Goal: Task Accomplishment & Management: Manage account settings

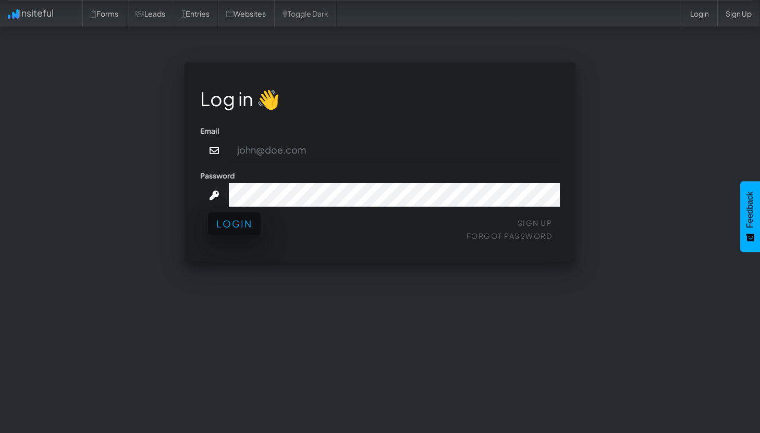
type input "[EMAIL_ADDRESS][DOMAIN_NAME]"
click at [249, 225] on button "Login" at bounding box center [234, 224] width 53 height 23
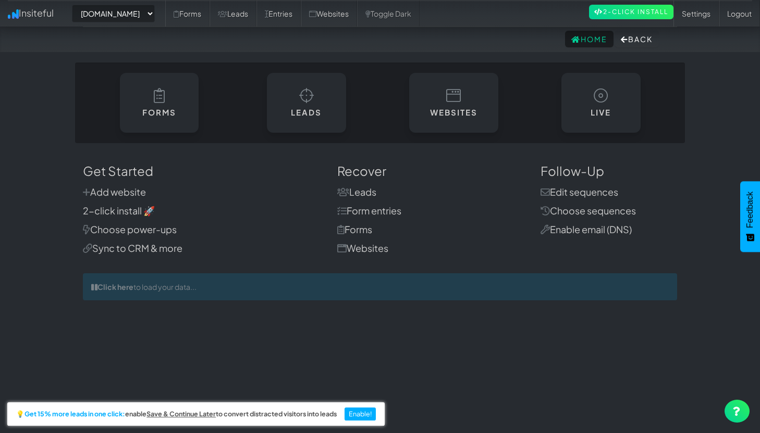
select select "2431"
click at [155, 11] on select "-- None -- www.4sight.agency" at bounding box center [113, 14] width 83 height 18
click at [391, 24] on link "Toggle Dark" at bounding box center [388, 14] width 63 height 26
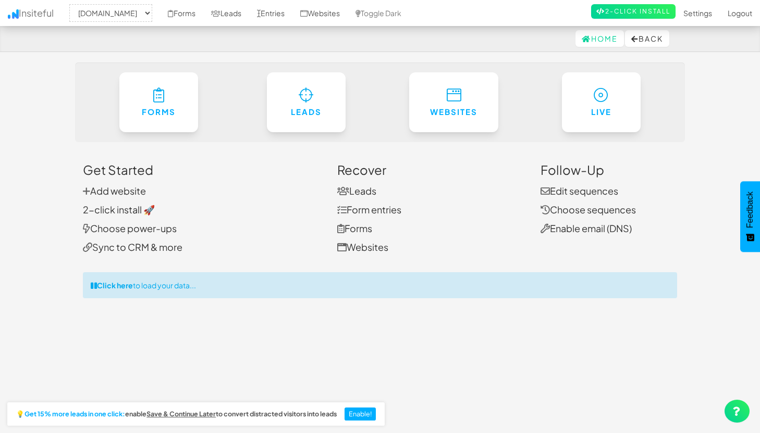
select select "2431"
click at [409, 3] on link "Toggle Dark" at bounding box center [377, 13] width 61 height 26
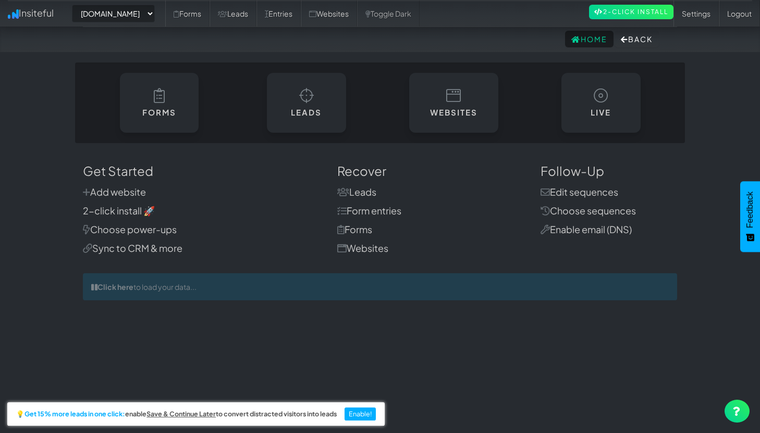
select select "2431"
click at [134, 252] on link "Sync to CRM & more" at bounding box center [133, 248] width 100 height 12
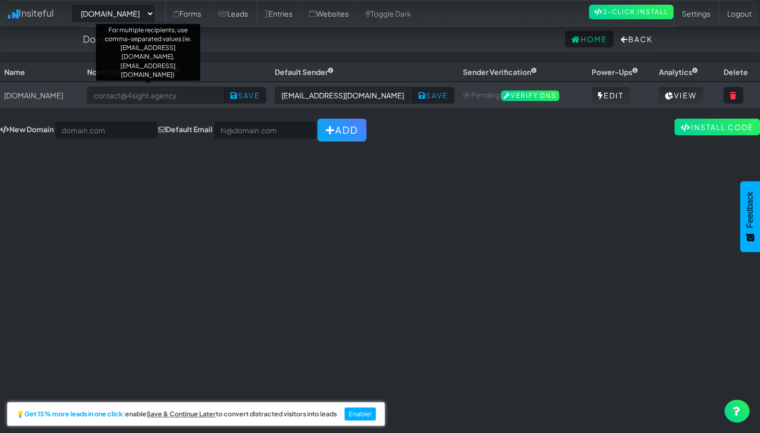
select select "2431"
click at [177, 58] on div "For multiple recipients, use comma-separated values (ie. you@email.com, friend@…" at bounding box center [148, 52] width 104 height 57
click at [191, 20] on link "Forms" at bounding box center [187, 14] width 44 height 26
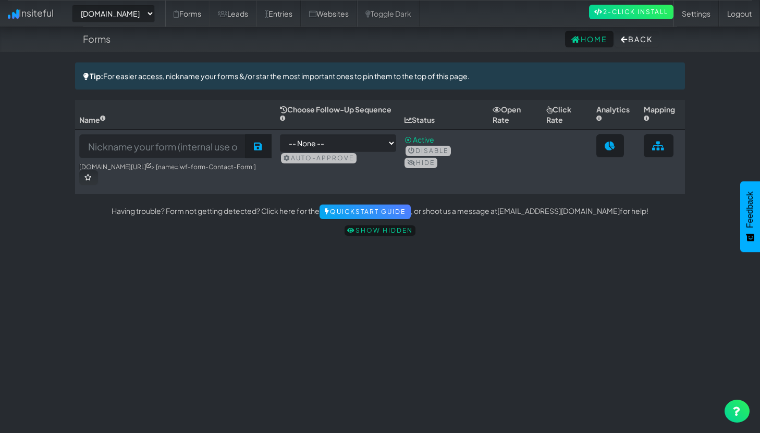
select select "2431"
click at [178, 146] on input at bounding box center [162, 146] width 167 height 24
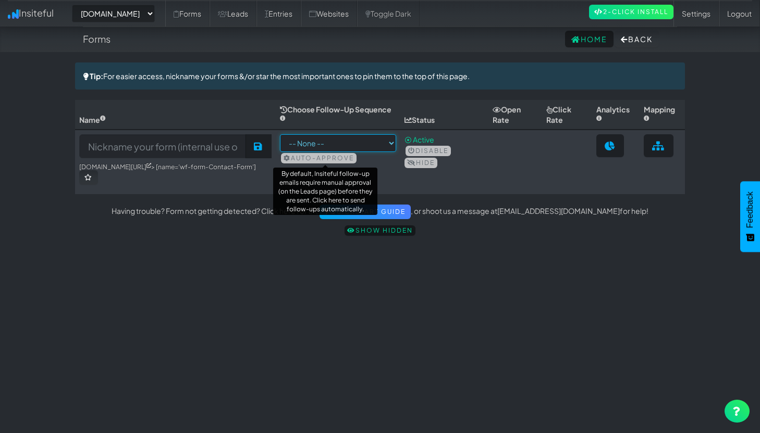
click at [334, 141] on select "-- None --" at bounding box center [338, 143] width 116 height 18
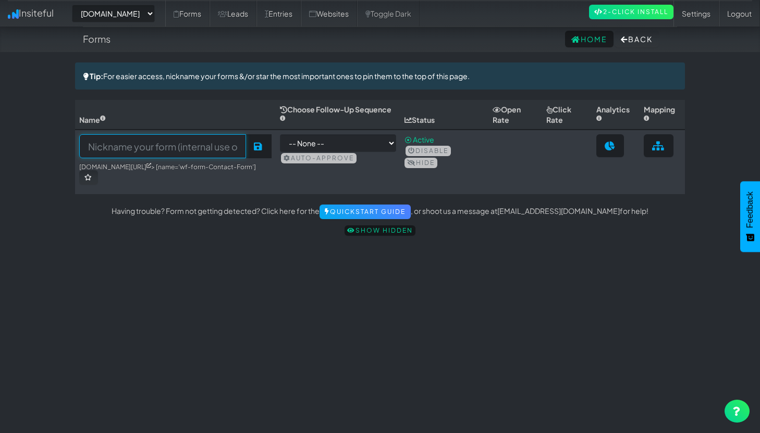
click at [179, 144] on input at bounding box center [162, 146] width 167 height 24
click at [263, 148] on icon at bounding box center [258, 146] width 9 height 9
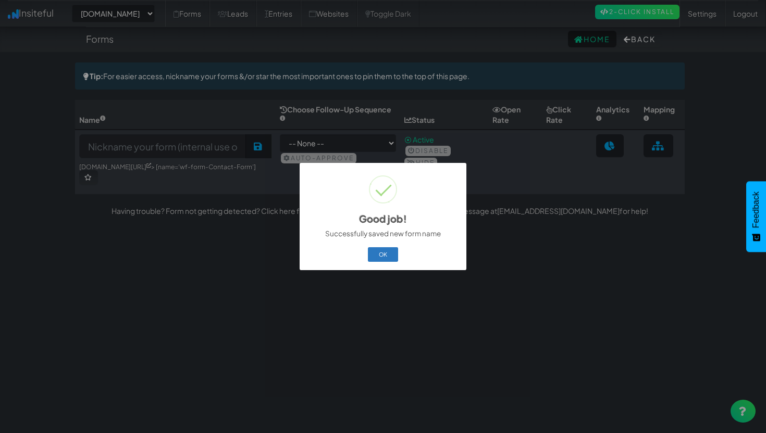
click at [384, 255] on button "OK" at bounding box center [383, 254] width 31 height 15
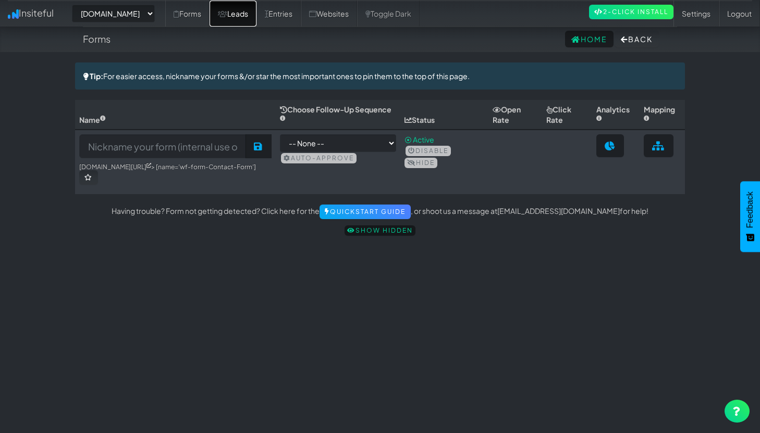
click at [244, 20] on link "Leads" at bounding box center [232, 14] width 47 height 26
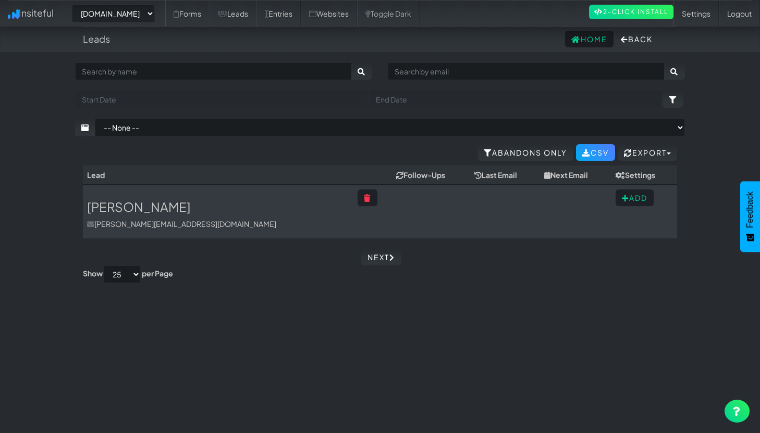
select select "2431"
click at [628, 198] on button "Add" at bounding box center [634, 198] width 38 height 17
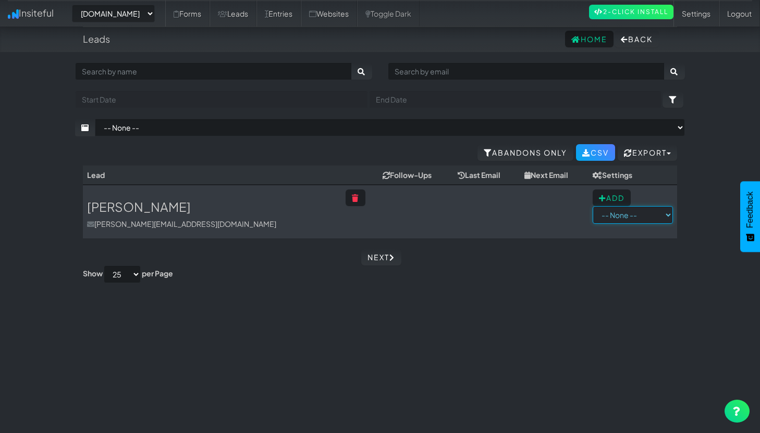
click at [624, 222] on select "-- None --" at bounding box center [632, 215] width 80 height 18
click at [292, 22] on link "Entries" at bounding box center [278, 14] width 44 height 26
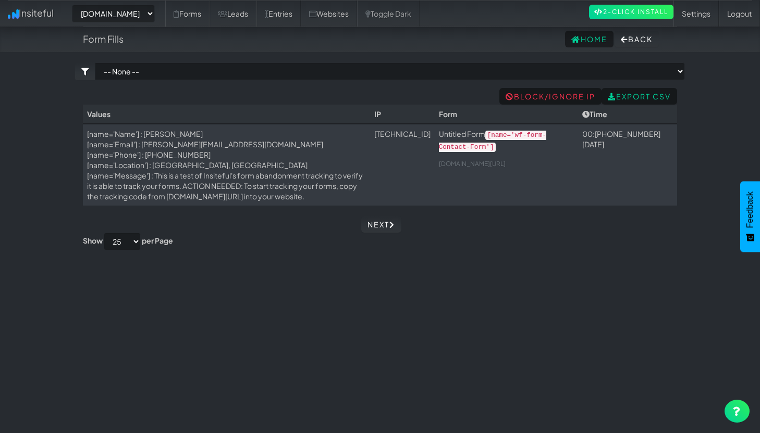
select select "2431"
click at [357, 13] on link "Websites" at bounding box center [329, 14] width 56 height 26
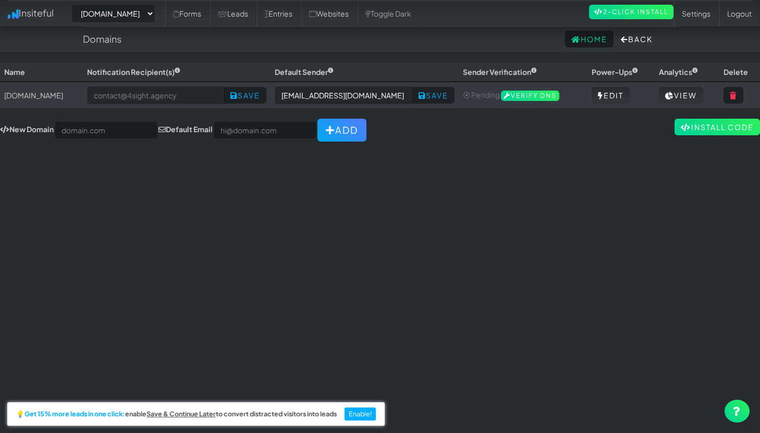
select select "2431"
click at [163, 9] on form "-- None -- [DOMAIN_NAME]" at bounding box center [113, 14] width 98 height 18
click at [179, 10] on icon at bounding box center [176, 13] width 6 height 7
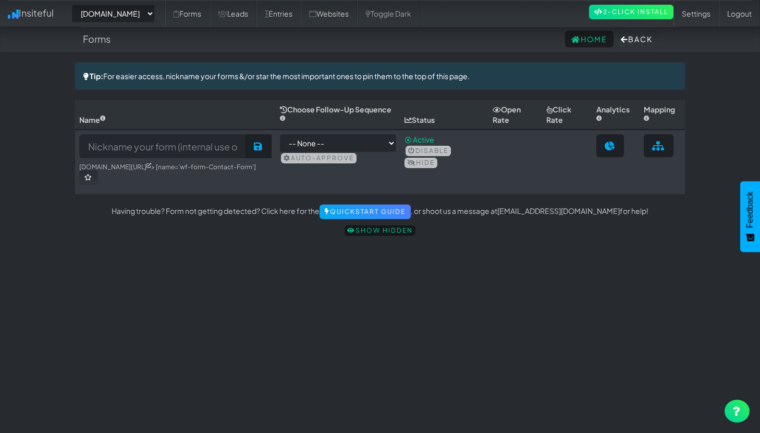
select select "2431"
click at [54, 7] on link "Insiteful" at bounding box center [30, 13] width 61 height 26
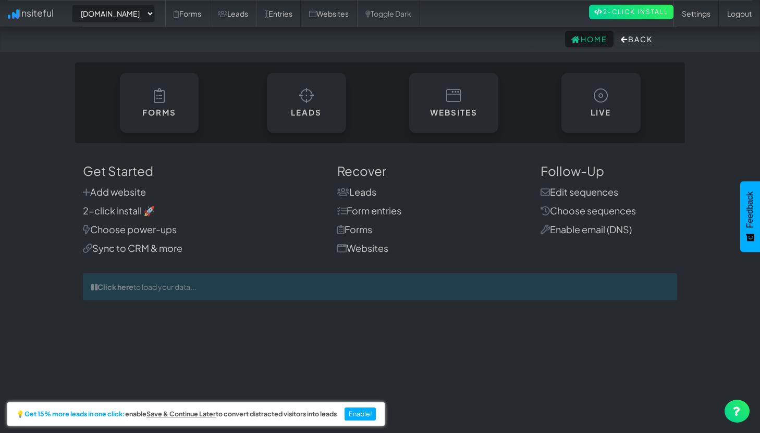
select select "2431"
click at [696, 20] on link "Settings" at bounding box center [695, 14] width 45 height 26
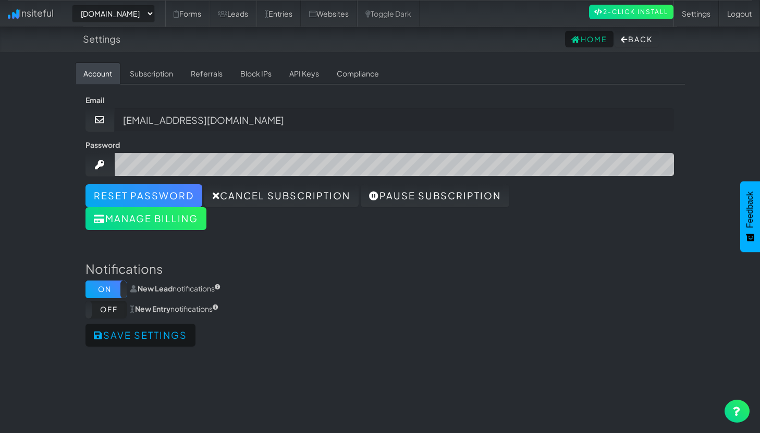
select select "2431"
click at [163, 69] on link "Subscription" at bounding box center [151, 74] width 60 height 22
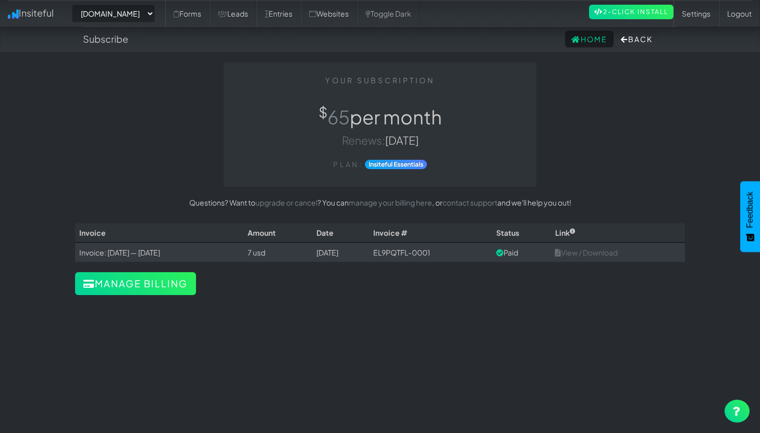
select select "2431"
drag, startPoint x: 308, startPoint y: 125, endPoint x: 422, endPoint y: 125, distance: 114.1
click at [422, 125] on h1 "$ 65 per month" at bounding box center [379, 117] width 297 height 21
click at [446, 130] on div "Your Subscription $ 65 per month Renews: Sep 17, 2025 Plan: Insiteful Essentials" at bounding box center [380, 125] width 313 height 125
drag, startPoint x: 446, startPoint y: 130, endPoint x: 340, endPoint y: 119, distance: 106.9
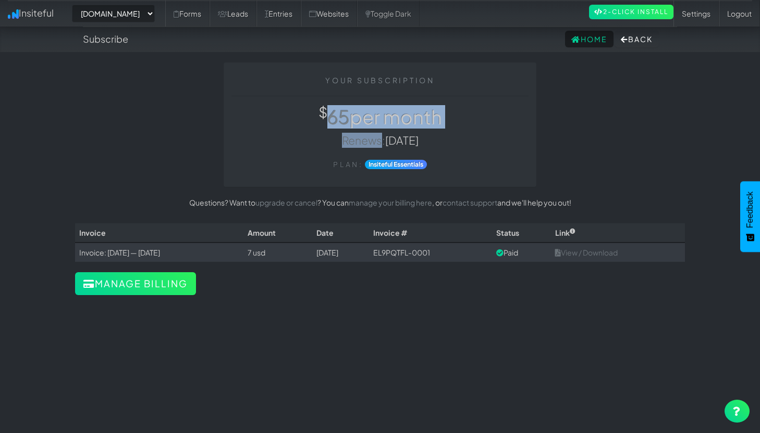
click at [340, 119] on div "Your Subscription $ 65 per month Renews: Sep 17, 2025 Plan: Insiteful Essentials" at bounding box center [380, 125] width 313 height 125
click at [389, 165] on strong "Insiteful Essentials" at bounding box center [396, 164] width 62 height 9
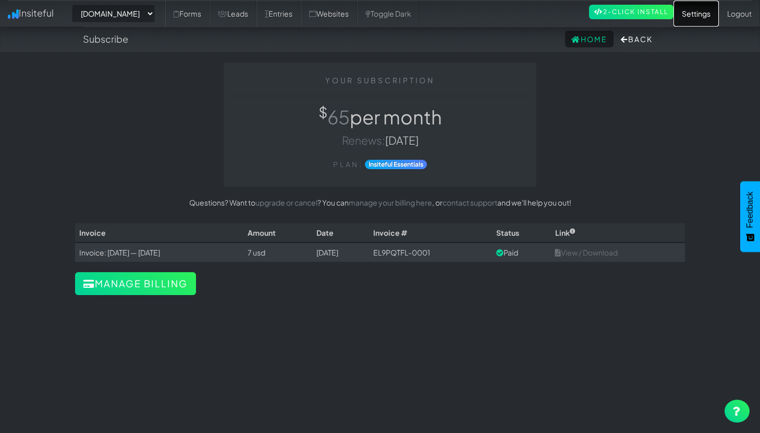
click at [705, 17] on link "Settings" at bounding box center [695, 14] width 45 height 26
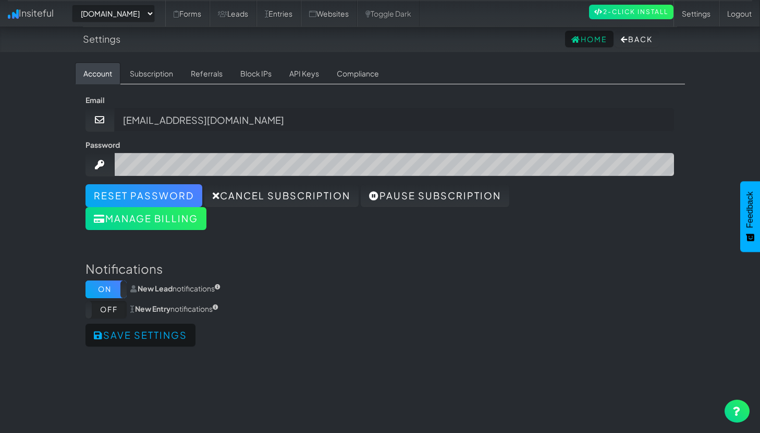
select select "2431"
click at [199, 75] on link "Referrals" at bounding box center [206, 74] width 48 height 22
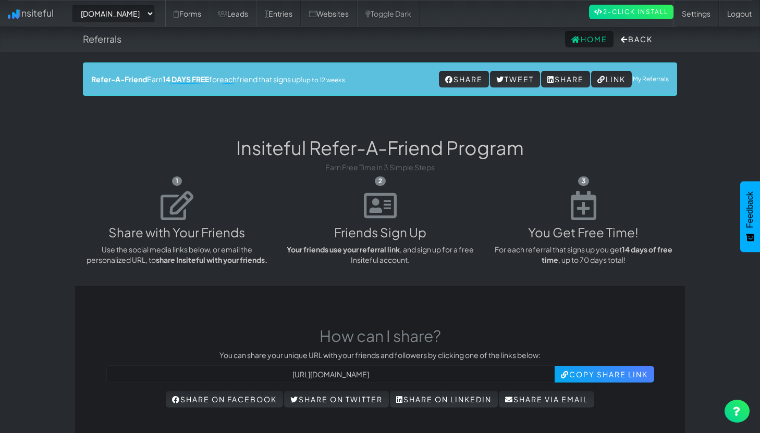
select select "2431"
click at [706, 9] on link "Settings" at bounding box center [695, 14] width 45 height 26
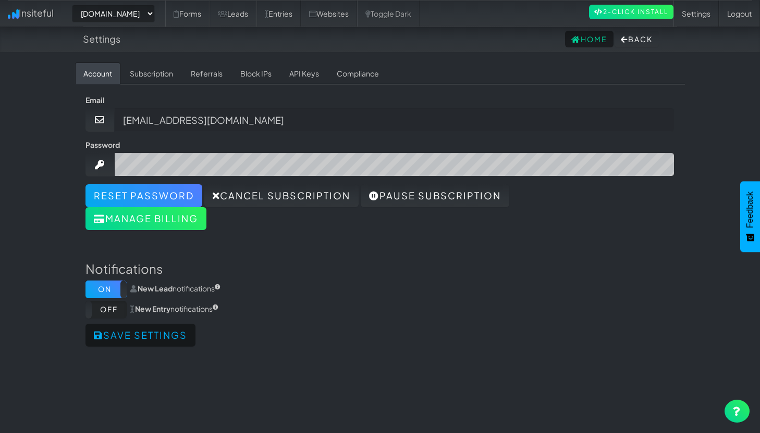
select select "2431"
click at [351, 76] on link "Compliance" at bounding box center [357, 74] width 59 height 22
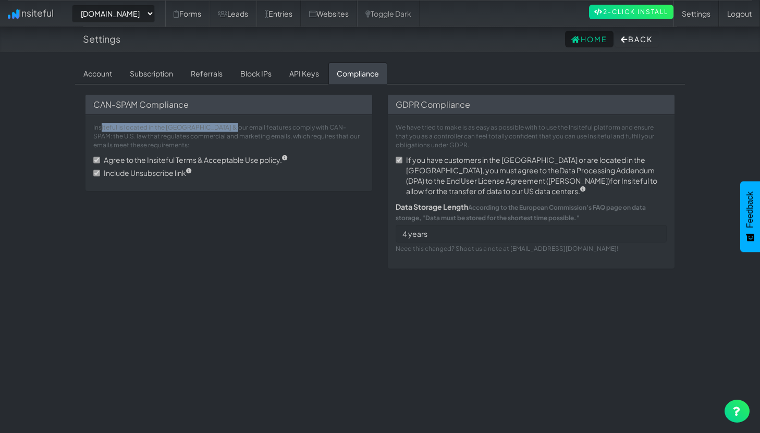
drag, startPoint x: 101, startPoint y: 129, endPoint x: 297, endPoint y: 129, distance: 196.4
click at [291, 129] on p "Insiteful is located in the US & our email features comply with CAN-SPAM: the U…" at bounding box center [228, 136] width 271 height 27
click at [297, 129] on p "Insiteful is located in the US & our email features comply with CAN-SPAM: the U…" at bounding box center [228, 136] width 271 height 27
click at [304, 74] on link "API Keys" at bounding box center [304, 74] width 46 height 22
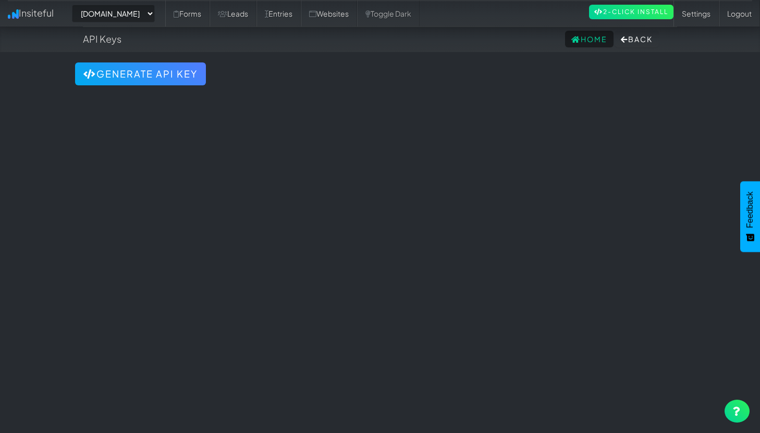
select select "2431"
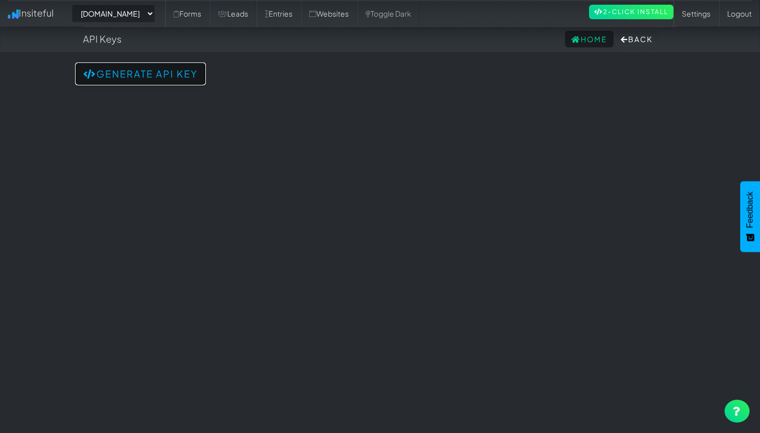
click at [115, 73] on button "Generate API Key" at bounding box center [140, 74] width 131 height 23
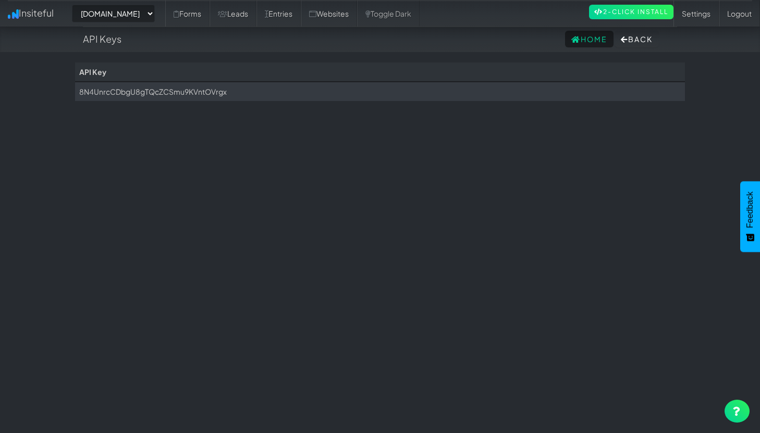
select select "2431"
drag, startPoint x: 233, startPoint y: 95, endPoint x: 378, endPoint y: 93, distance: 145.4
click at [363, 94] on td "8N4UnrcCDbgU8gTQcZCSmu9KVntOVrgx" at bounding box center [380, 91] width 610 height 19
click at [636, 40] on button "Back" at bounding box center [636, 39] width 44 height 17
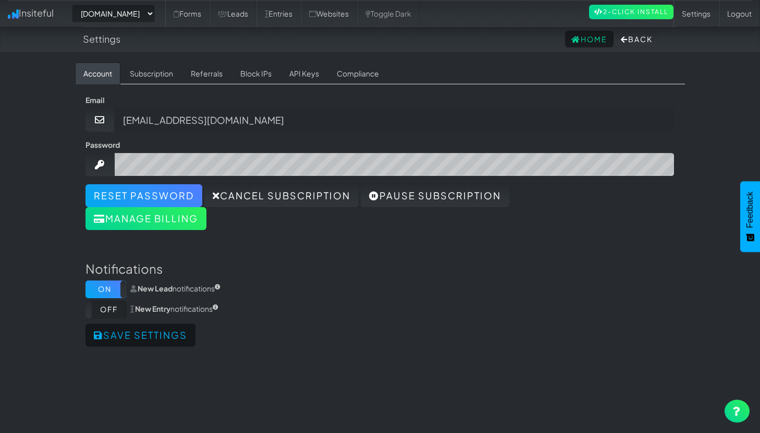
select select "2431"
click at [263, 80] on link "Block IPs" at bounding box center [256, 74] width 48 height 22
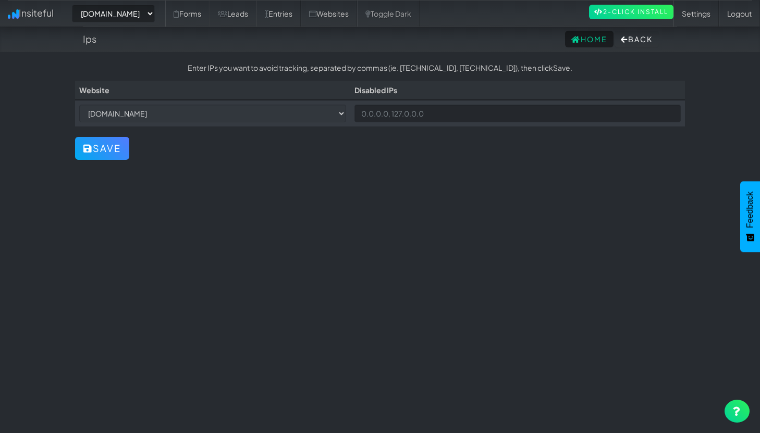
select select "2431"
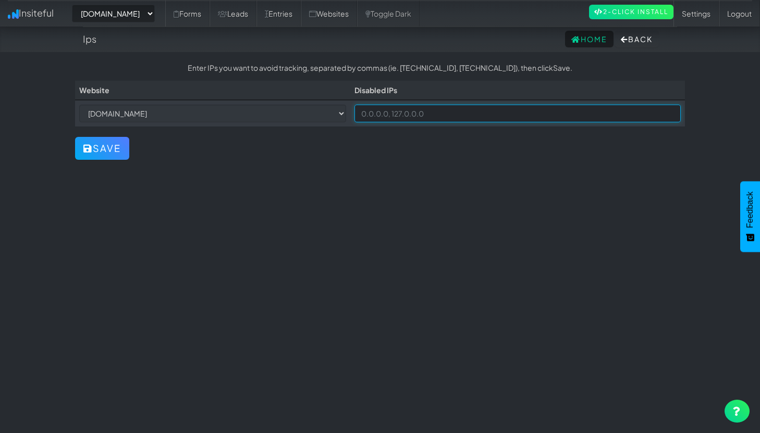
click at [477, 116] on input at bounding box center [517, 114] width 326 height 18
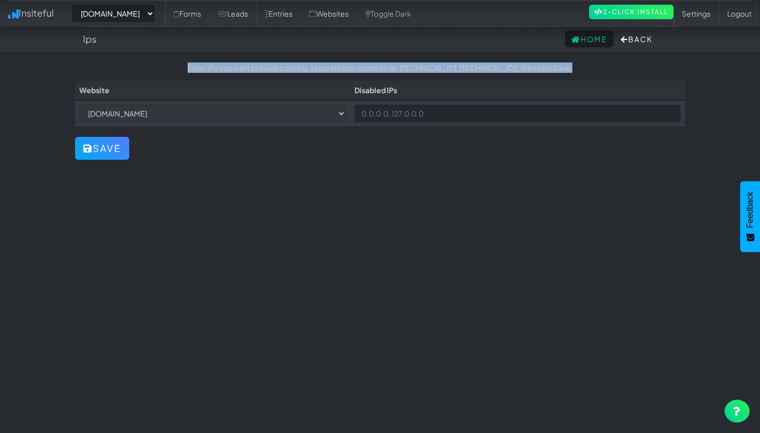
drag, startPoint x: 205, startPoint y: 70, endPoint x: 591, endPoint y: 70, distance: 386.6
click at [584, 70] on center "Enter IPs you want to avoid tracking, separated by commas (ie. [TECHNICAL_ID], …" at bounding box center [380, 68] width 610 height 10
click at [484, 66] on center "Enter IPs you want to avoid tracking, separated by commas (ie. [TECHNICAL_ID], …" at bounding box center [380, 68] width 610 height 10
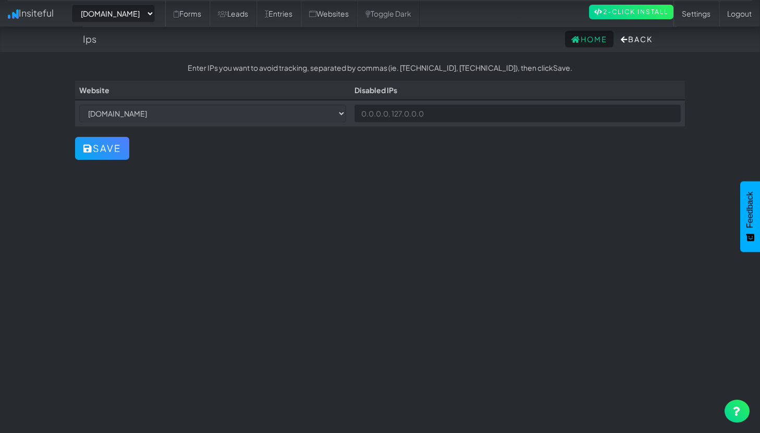
click at [647, 48] on div "Home Back" at bounding box center [380, 39] width 594 height 26
click at [638, 42] on button "Back" at bounding box center [636, 39] width 44 height 17
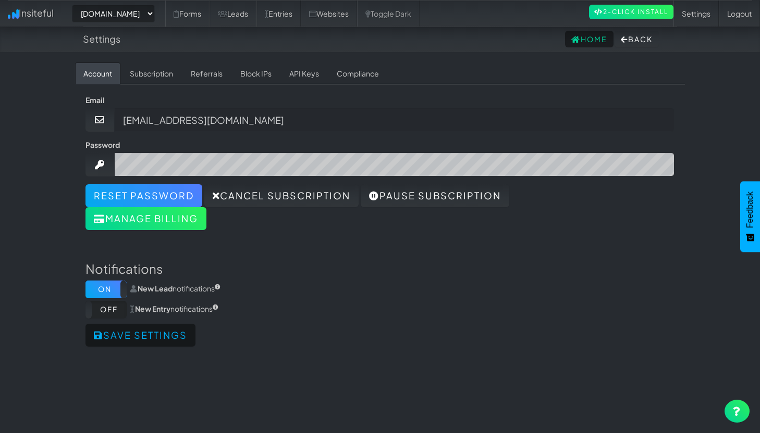
select select "2431"
click at [146, 23] on div "-- None -- www.4sight.agency Forms Leads Entries Websites Toggle Dark 2-Click I…" at bounding box center [380, 13] width 744 height 27
click at [46, 13] on link "Insiteful" at bounding box center [30, 13] width 61 height 26
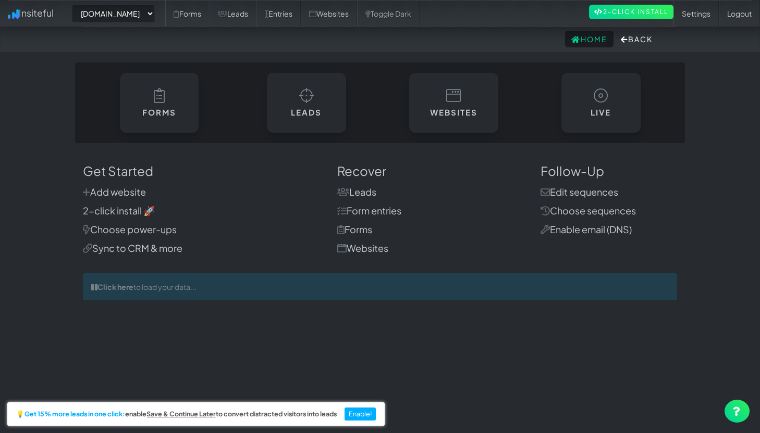
select select "2431"
click at [123, 212] on link "2-click install 🚀" at bounding box center [119, 211] width 72 height 12
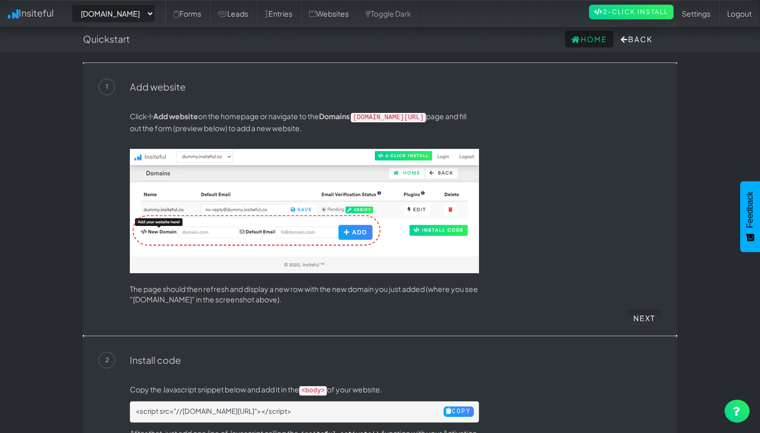
select select "2431"
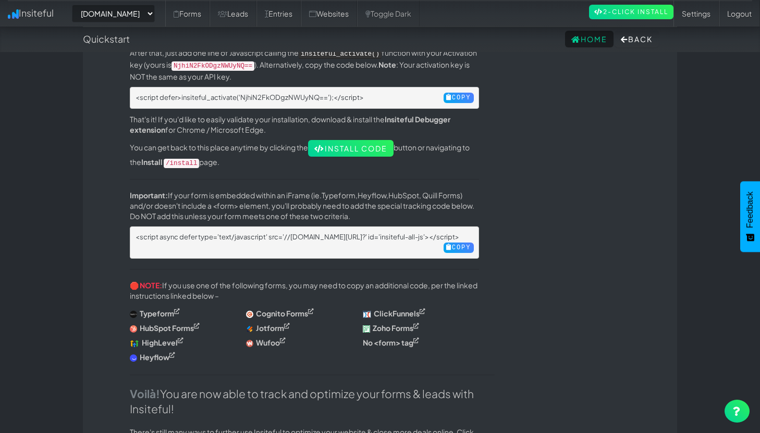
scroll to position [391, 0]
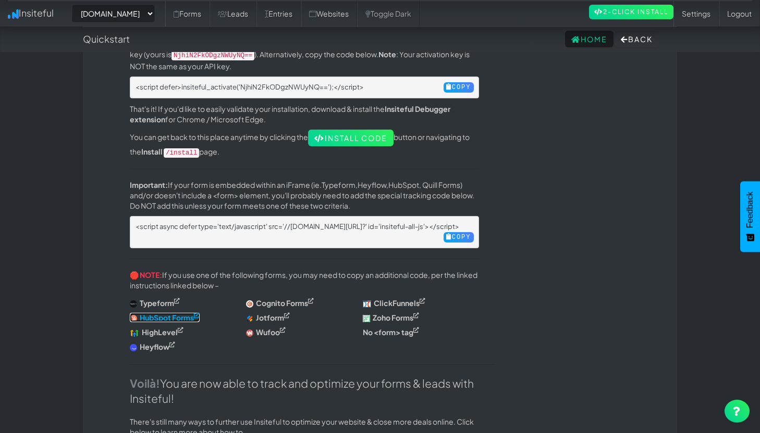
click at [197, 313] on sup at bounding box center [197, 316] width 6 height 6
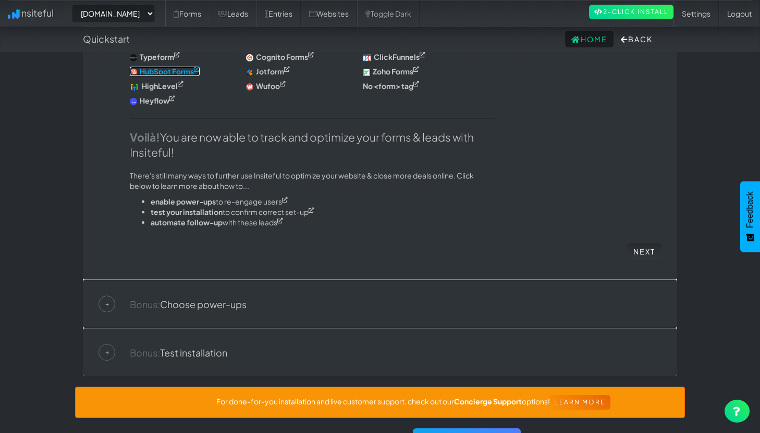
scroll to position [638, 0]
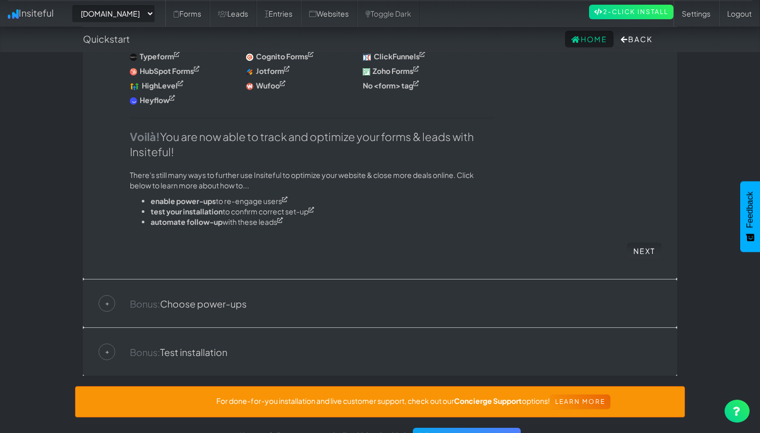
click at [250, 344] on div "+ Bonus: Test installation" at bounding box center [379, 352] width 563 height 17
click at [212, 346] on link "Bonus: Test installation" at bounding box center [178, 352] width 97 height 12
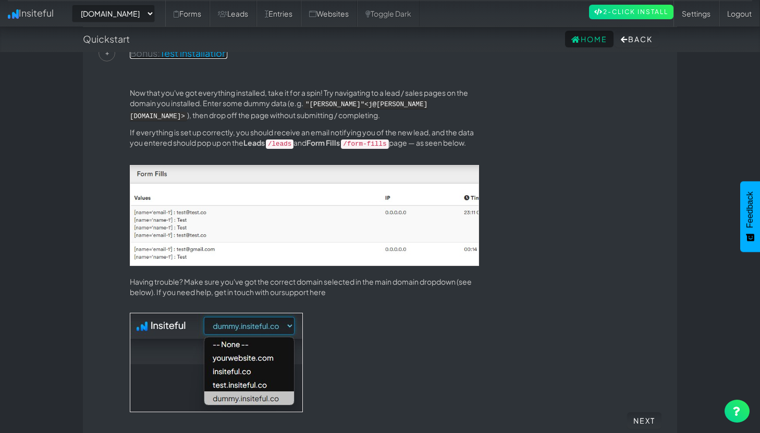
scroll to position [181, 0]
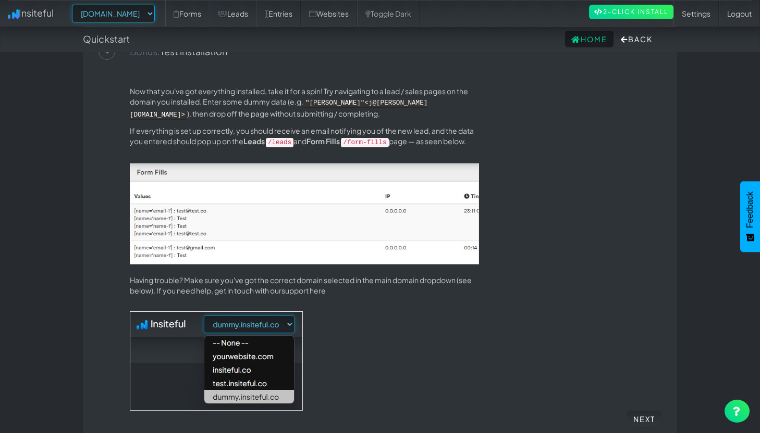
click at [127, 7] on select "-- None -- www.4sight.agency" at bounding box center [113, 14] width 83 height 18
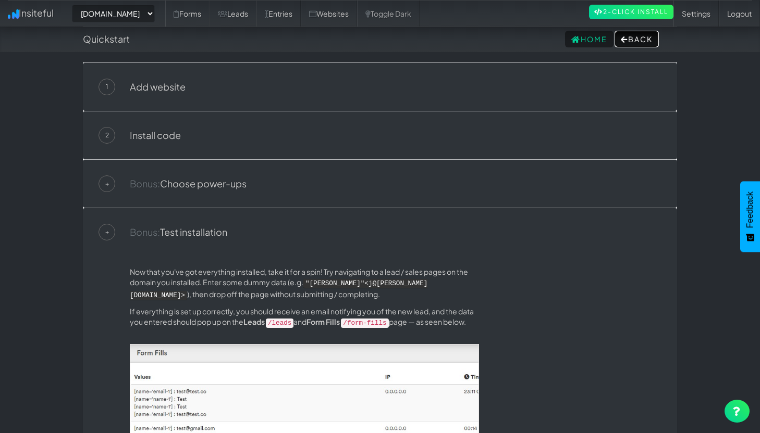
click at [615, 39] on button "Back" at bounding box center [636, 39] width 44 height 17
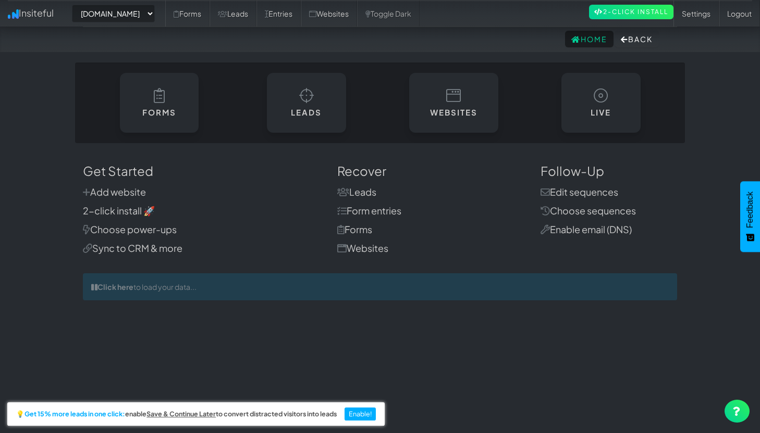
select select "2431"
click at [130, 196] on link "Add website" at bounding box center [114, 192] width 63 height 12
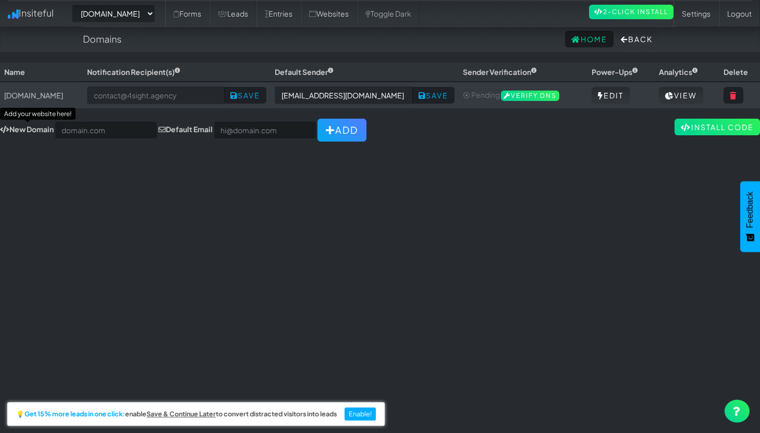
select select "2431"
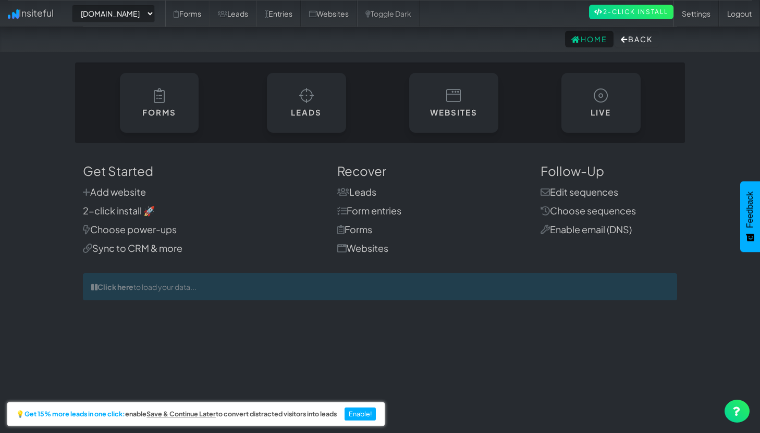
select select "2431"
click at [359, 208] on link "Form entries" at bounding box center [369, 211] width 64 height 12
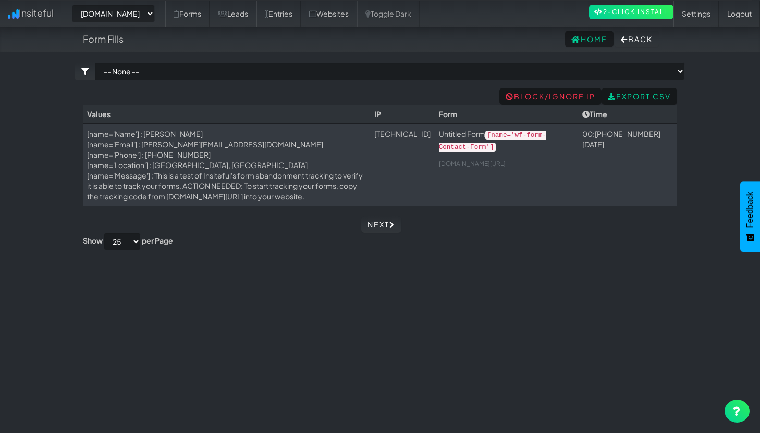
select select "2431"
click at [404, 228] on div "Next" at bounding box center [380, 224] width 610 height 17
click at [141, 47] on div "Home Back" at bounding box center [380, 39] width 594 height 26
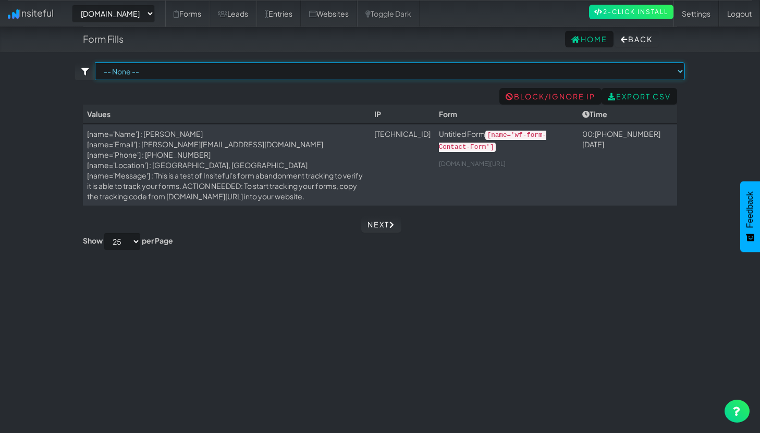
click at [141, 79] on select "-- None -- Untitled Form ([DOMAIN_NAME]/contact[name='wf-form-Contact-Form'])" at bounding box center [390, 72] width 590 height 18
select select "f68b7c4ec3880b4.80597202"
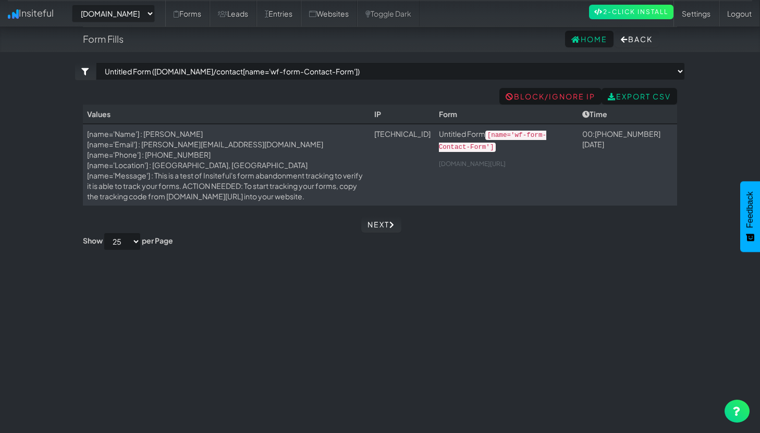
select select "2431"
select select "f68b7c4ec3880b4.80597202"
select select "2431"
select select "f68b7c4ec3880b4.80597202"
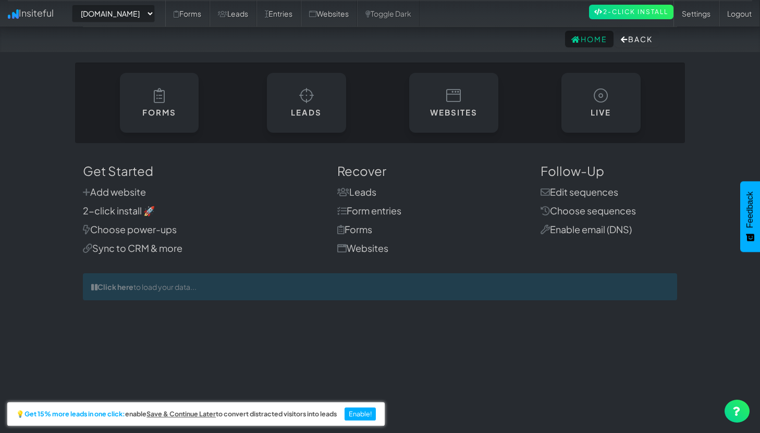
select select "2431"
click at [362, 229] on link "Forms" at bounding box center [354, 230] width 35 height 12
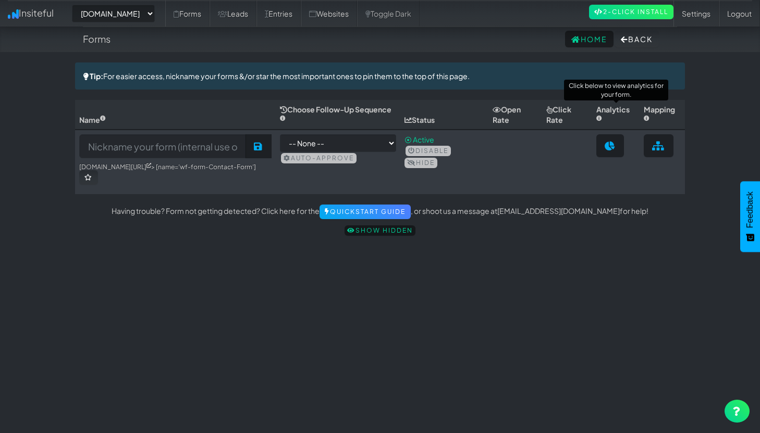
select select "2431"
click at [189, 153] on input at bounding box center [162, 146] width 167 height 24
click at [319, 135] on select "-- None --" at bounding box center [338, 143] width 116 height 18
click at [394, 192] on td "-- None -- Auto-approve" at bounding box center [338, 162] width 125 height 65
click at [179, 15] on icon at bounding box center [176, 13] width 6 height 7
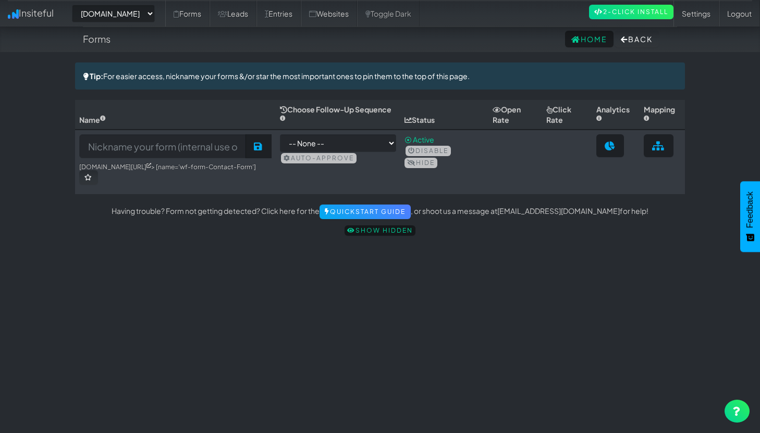
select select "2431"
click at [704, 11] on link "Settings" at bounding box center [695, 14] width 45 height 26
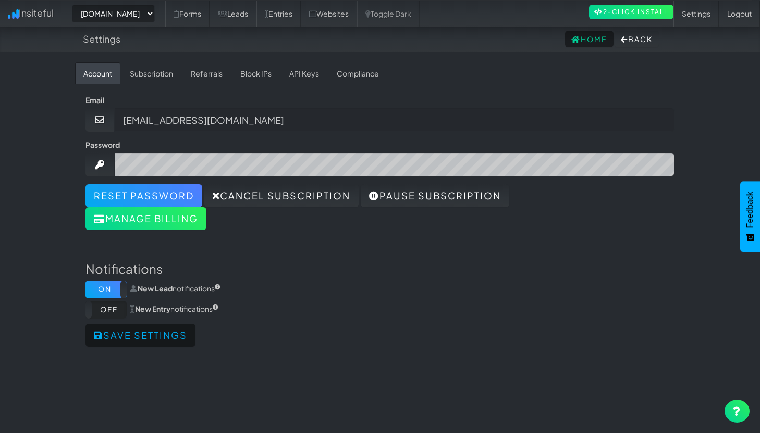
select select "2431"
click at [111, 302] on label "Off" at bounding box center [105, 310] width 41 height 18
click at [111, 302] on label "On" at bounding box center [105, 310] width 41 height 18
click at [574, 45] on link "Home" at bounding box center [589, 39] width 48 height 17
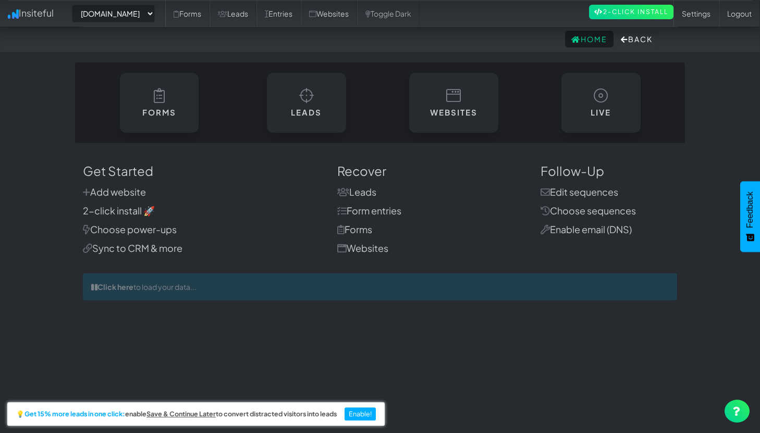
select select "2431"
click at [646, 45] on button "Back" at bounding box center [636, 39] width 44 height 17
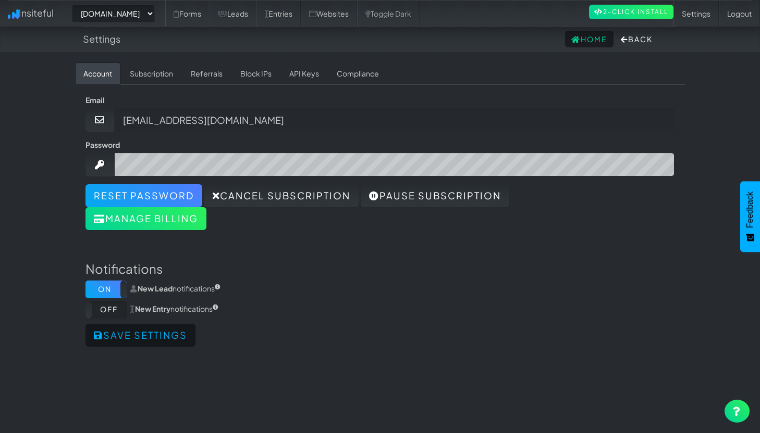
select select "2431"
click at [582, 40] on link "Home" at bounding box center [589, 39] width 48 height 17
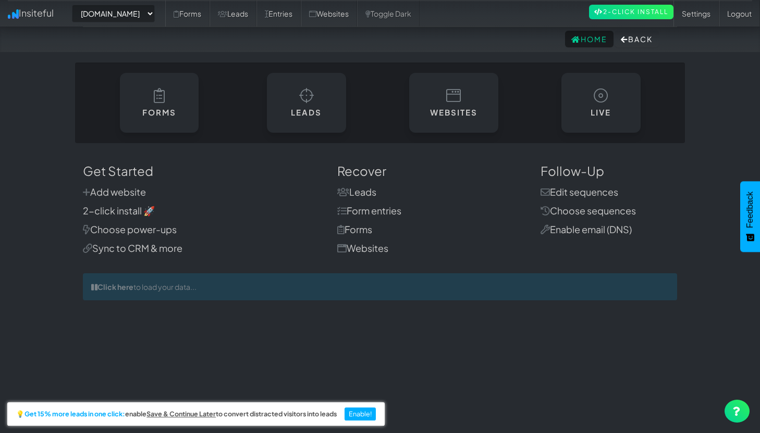
select select "2431"
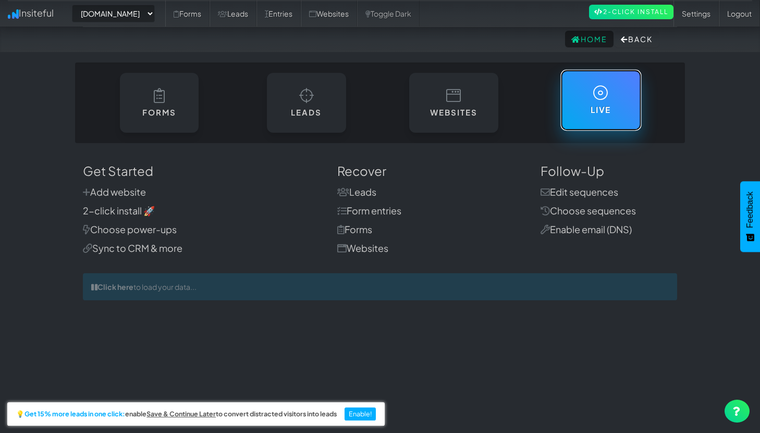
click at [618, 114] on h6 "Live" at bounding box center [600, 110] width 38 height 9
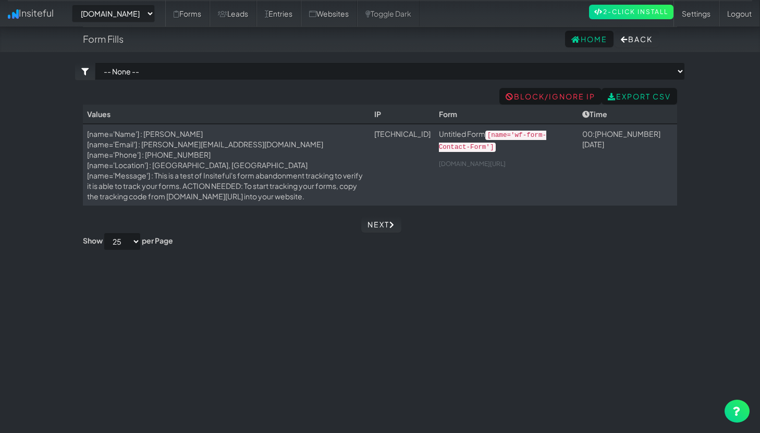
select select "2431"
click at [299, 93] on div "Toggle navigation Insiteful -- None -- www.4sight.agency Forms Leads Entries We…" at bounding box center [380, 247] width 610 height 368
click at [650, 54] on body "Form Fills Home Back Toggle navigation Insiteful -- None -- www.4sight.agency F…" at bounding box center [380, 228] width 760 height 457
click at [640, 45] on button "Back" at bounding box center [636, 39] width 44 height 17
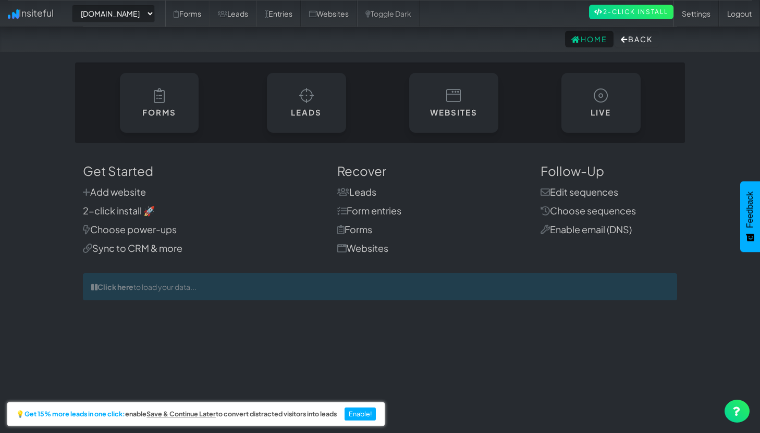
select select "2431"
